Goal: Leave review/rating

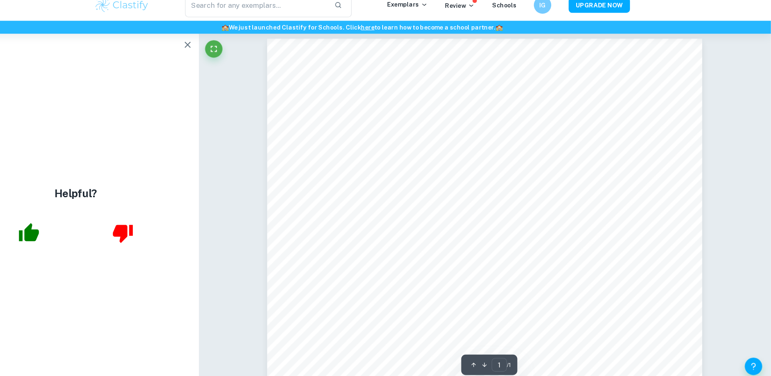
scroll to position [4, 0]
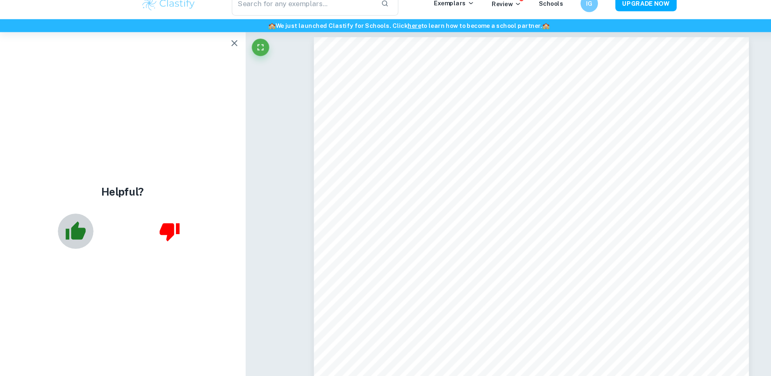
click at [62, 237] on icon "button" at bounding box center [71, 229] width 21 height 21
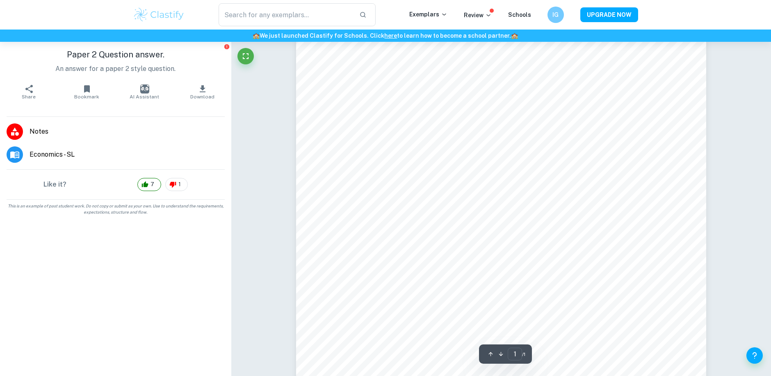
scroll to position [96, 0]
click at [66, 0] on html "We value your privacy We use cookies to enhance your browsing experience, serve…" at bounding box center [385, 92] width 771 height 376
